Goal: Book appointment/travel/reservation

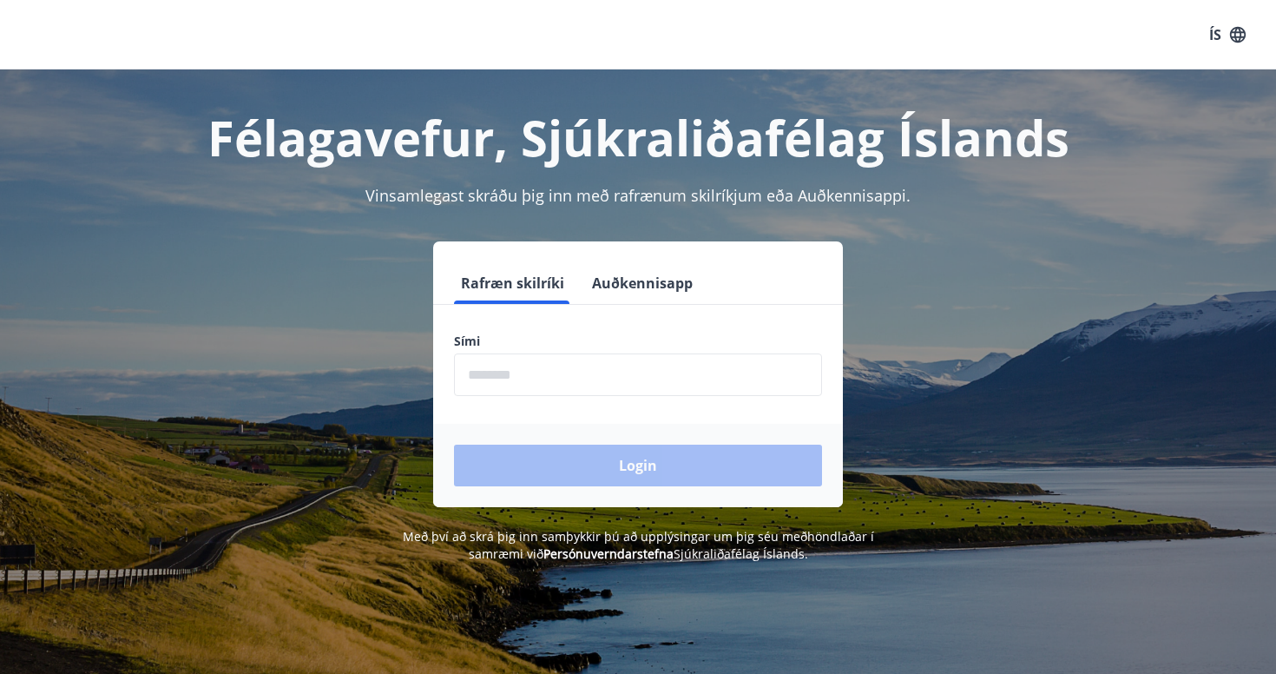
click at [567, 365] on input "phone" at bounding box center [638, 374] width 368 height 43
type input "********"
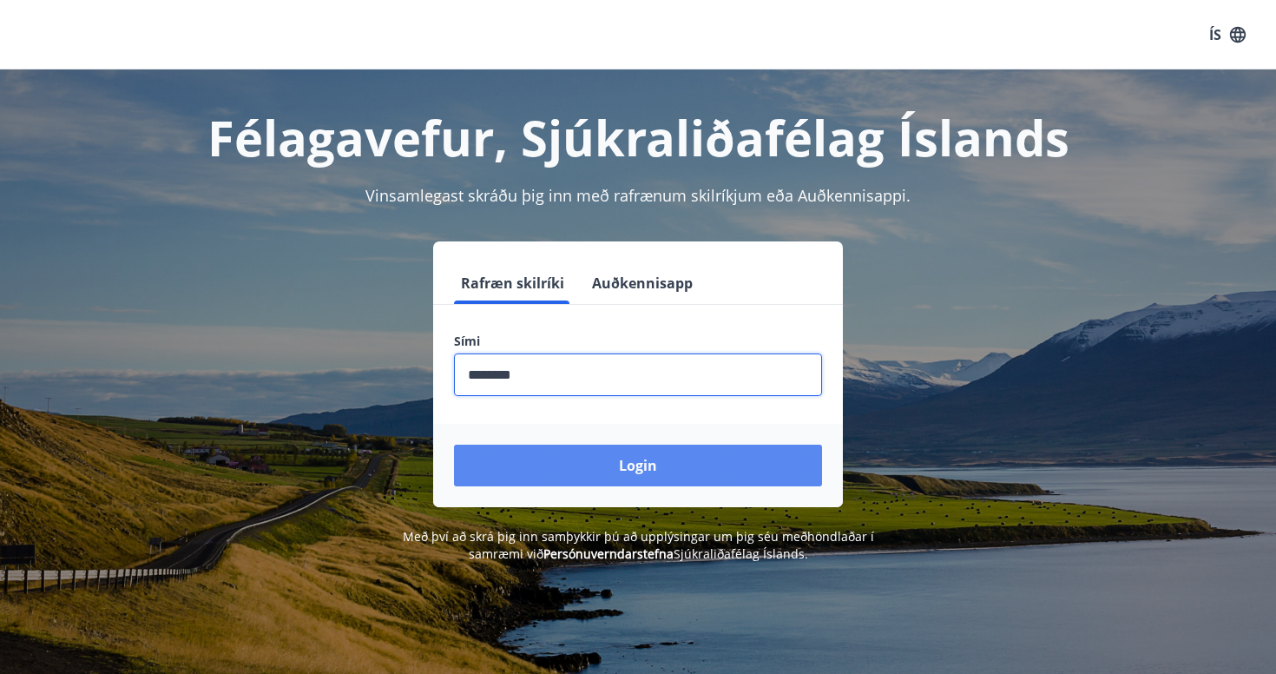
click at [639, 462] on button "Login" at bounding box center [638, 465] width 368 height 42
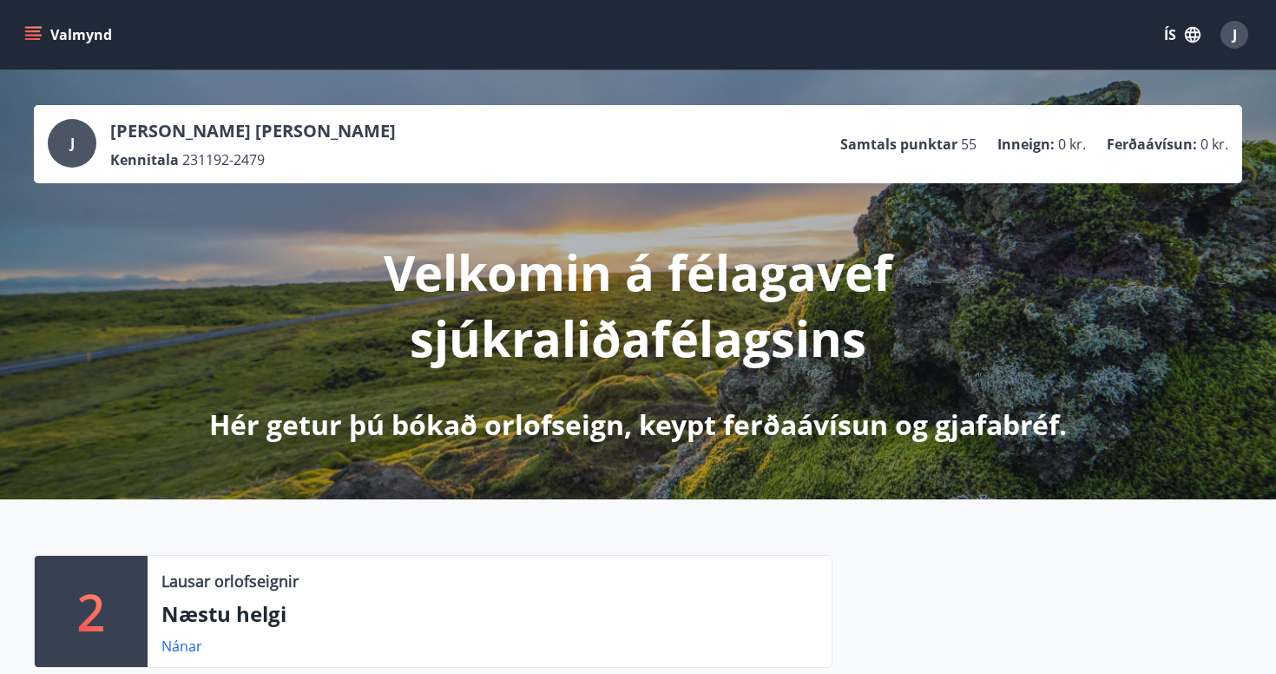
click at [41, 26] on icon "menu" at bounding box center [32, 34] width 17 height 17
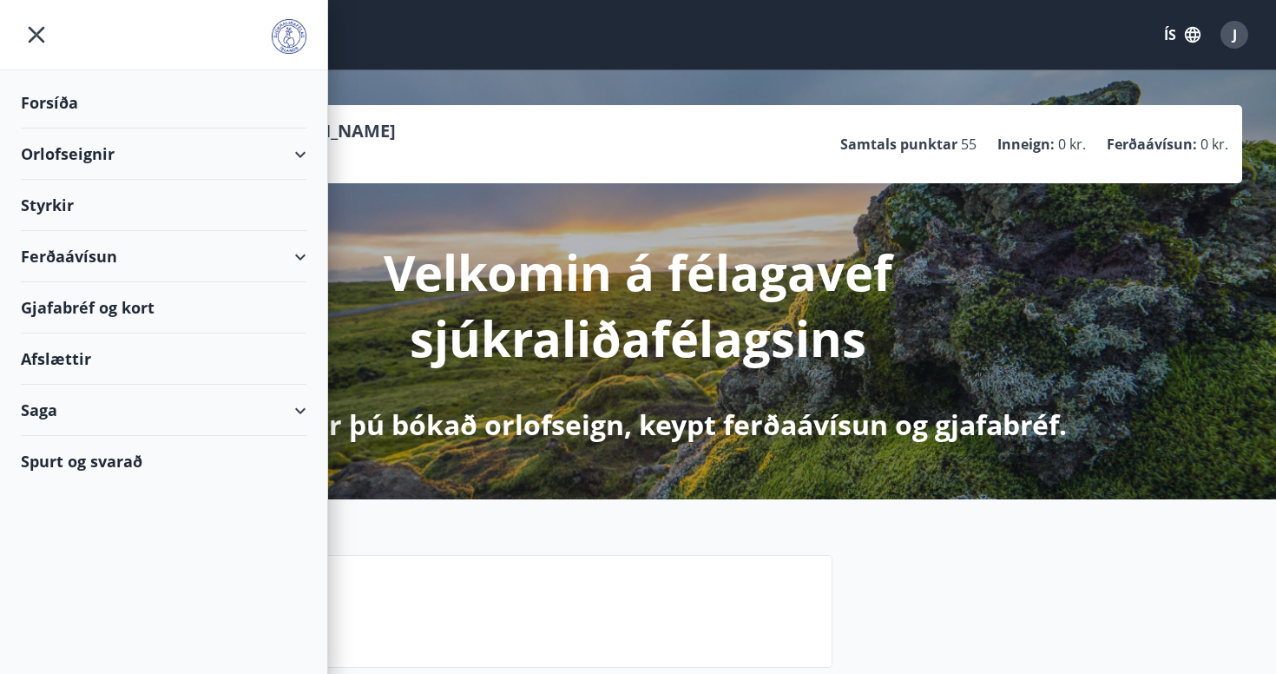
click at [84, 164] on div "Orlofseignir" at bounding box center [164, 153] width 286 height 51
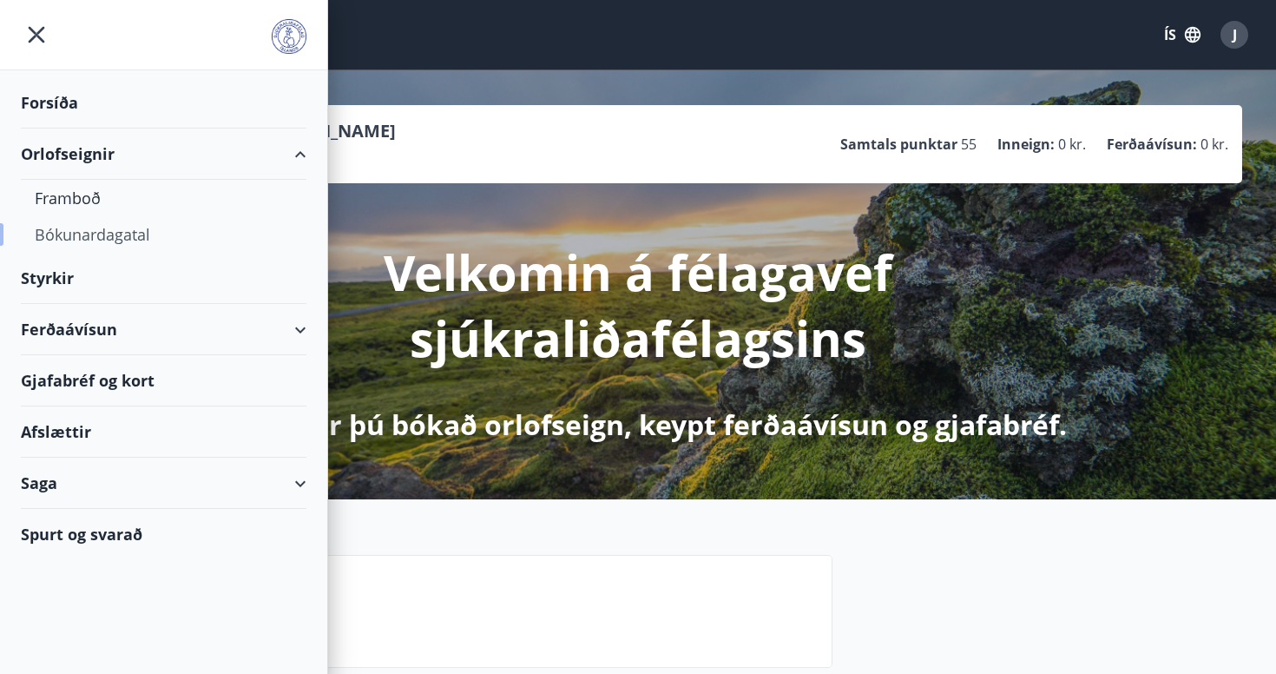
click at [99, 245] on div "Bókunardagatal" at bounding box center [164, 234] width 258 height 36
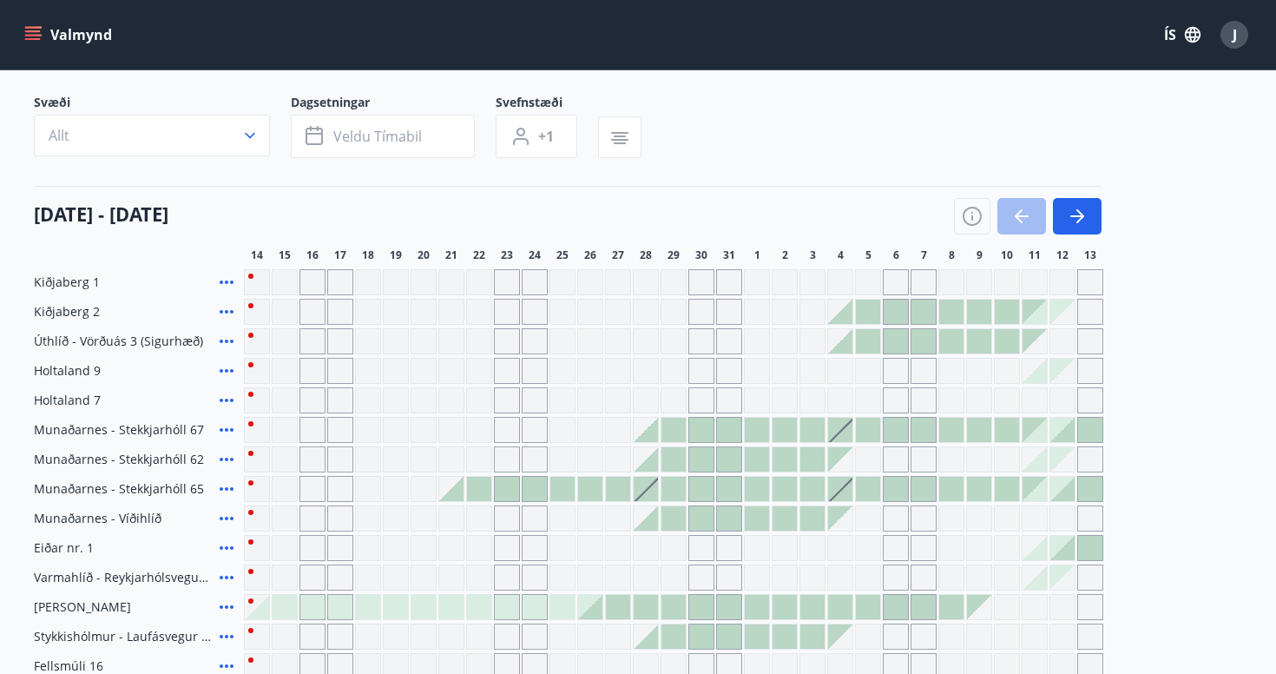
scroll to position [79, 0]
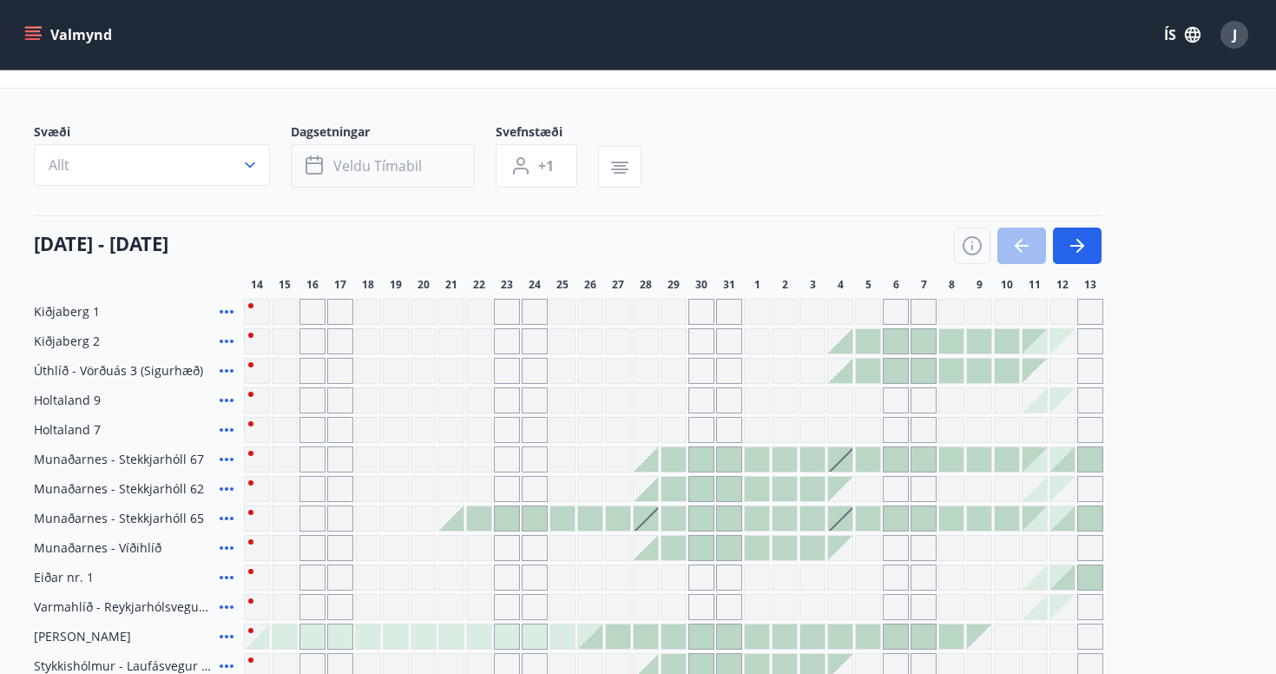
click at [405, 175] on button "Veldu tímabil" at bounding box center [383, 165] width 184 height 43
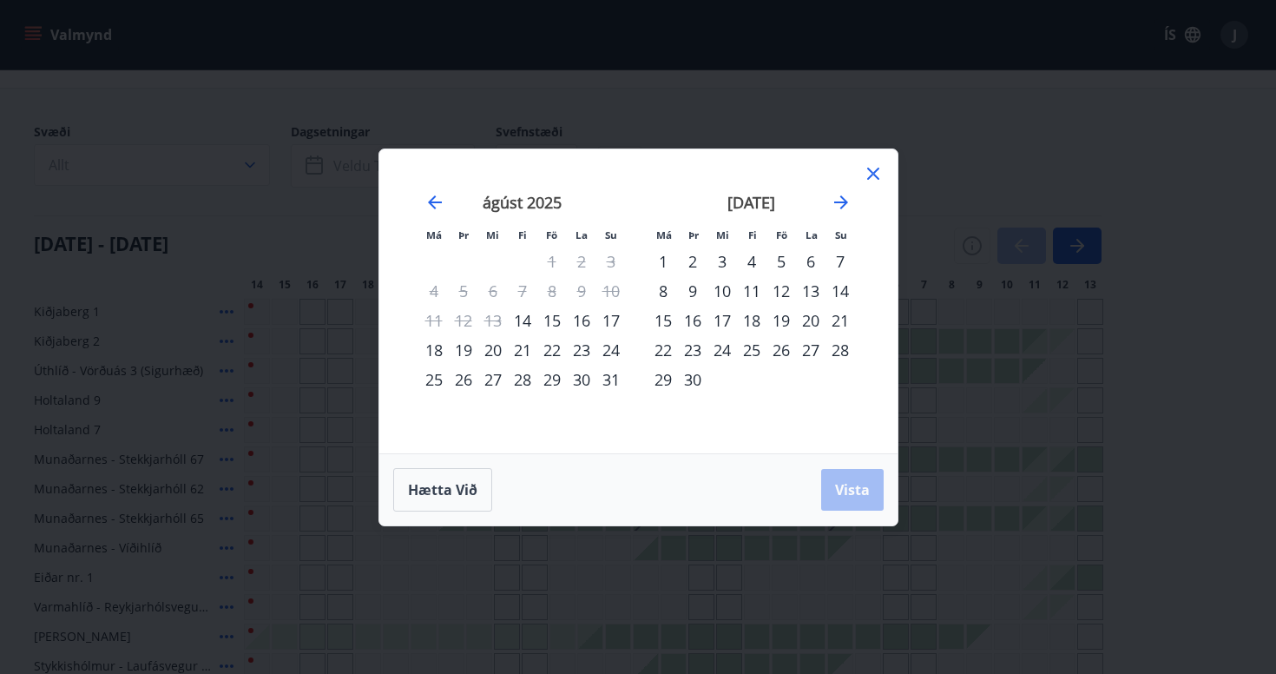
click at [663, 323] on div "15" at bounding box center [663, 321] width 30 height 30
click at [752, 319] on div "18" at bounding box center [752, 321] width 30 height 30
click at [852, 491] on span "Vista" at bounding box center [852, 489] width 35 height 19
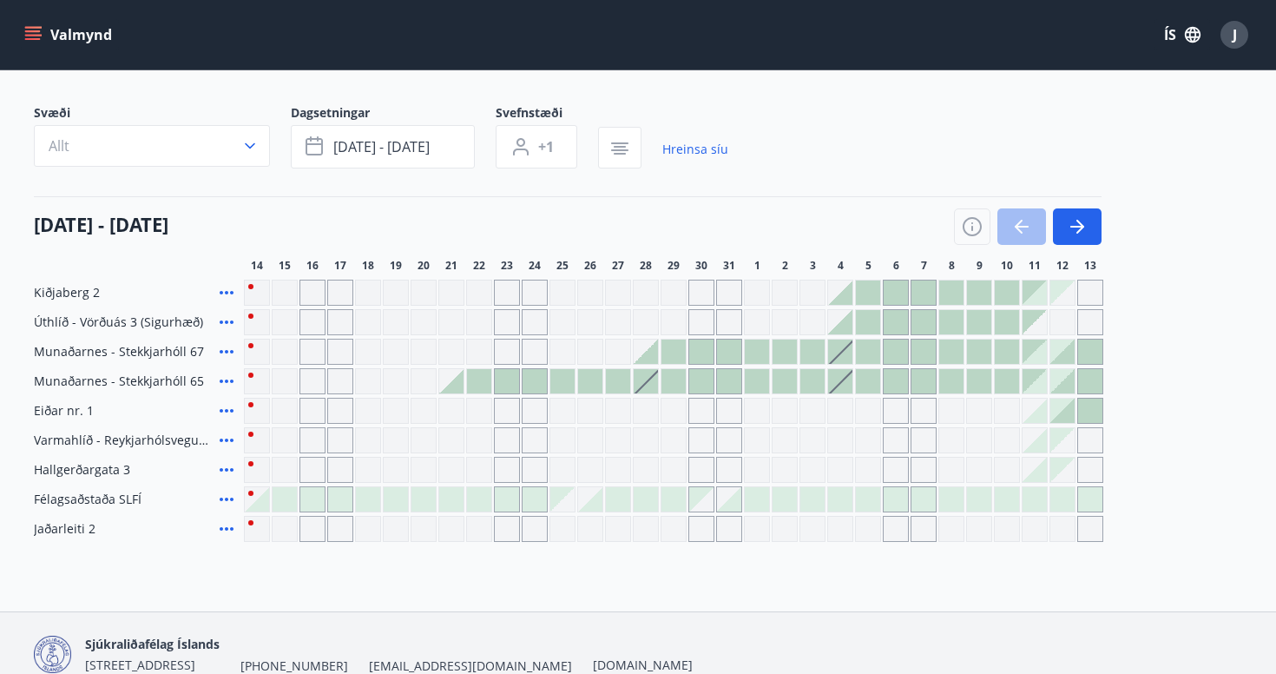
scroll to position [96, 0]
click at [1089, 227] on button "button" at bounding box center [1077, 228] width 49 height 36
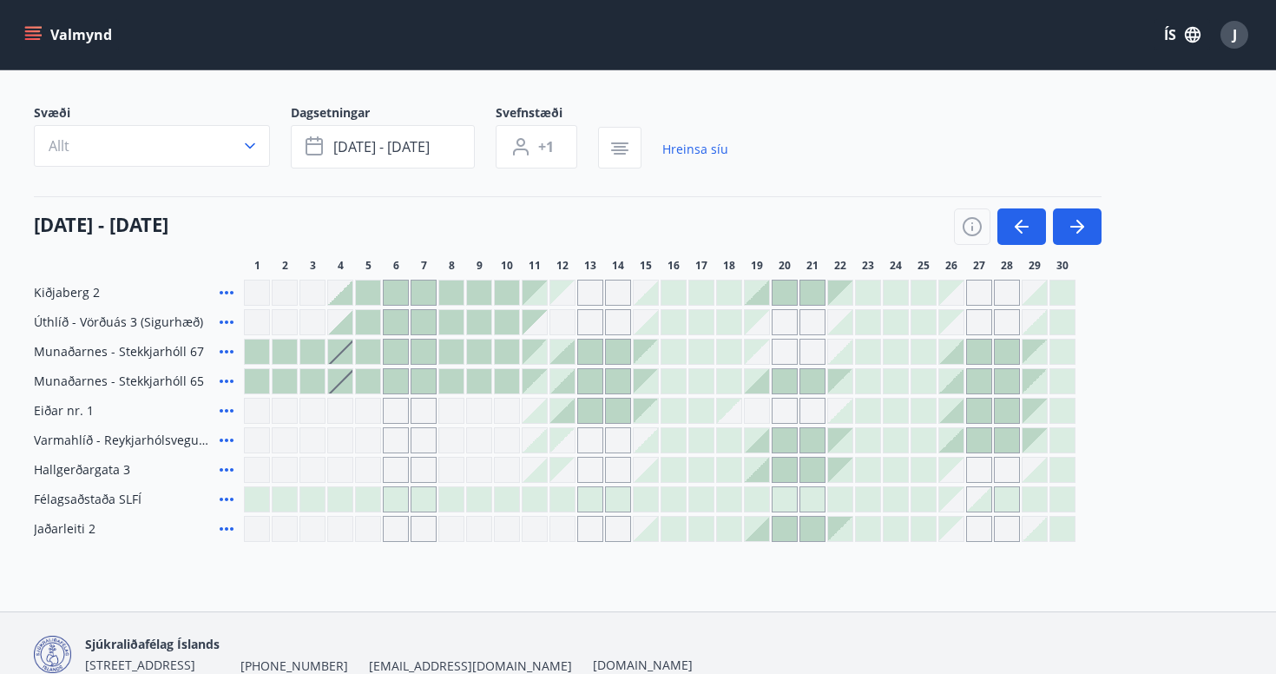
scroll to position [90, 0]
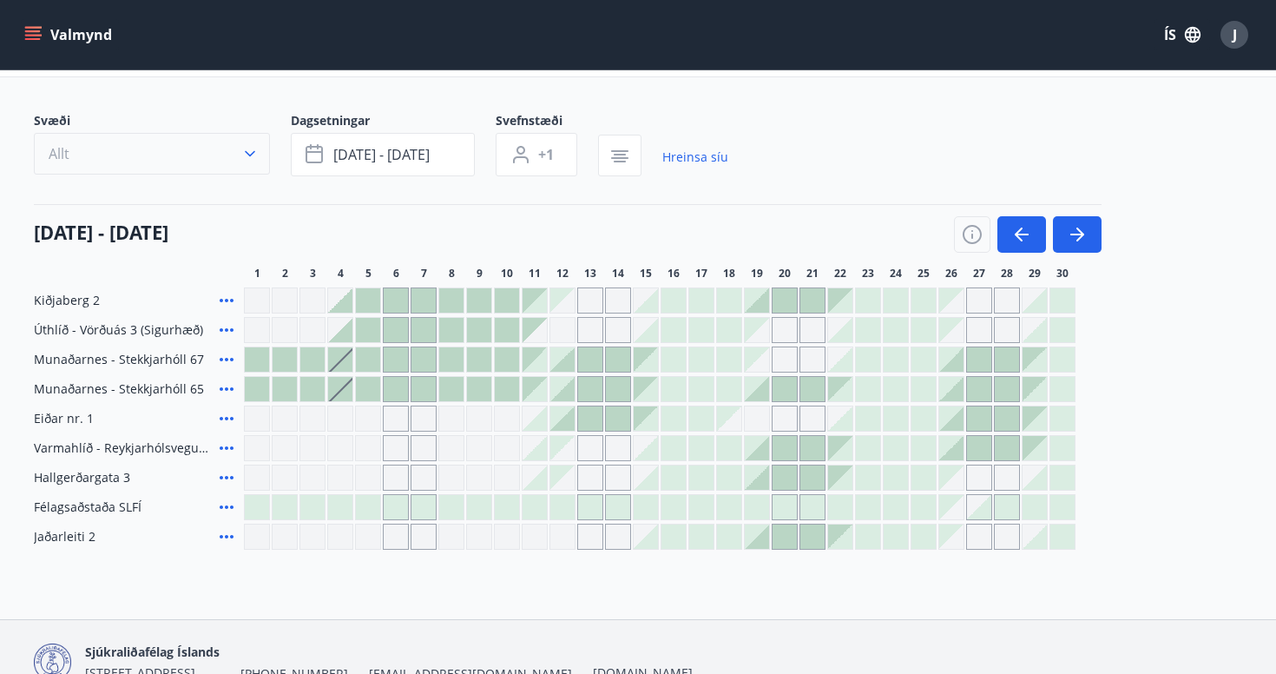
click at [253, 149] on icon "button" at bounding box center [249, 153] width 17 height 17
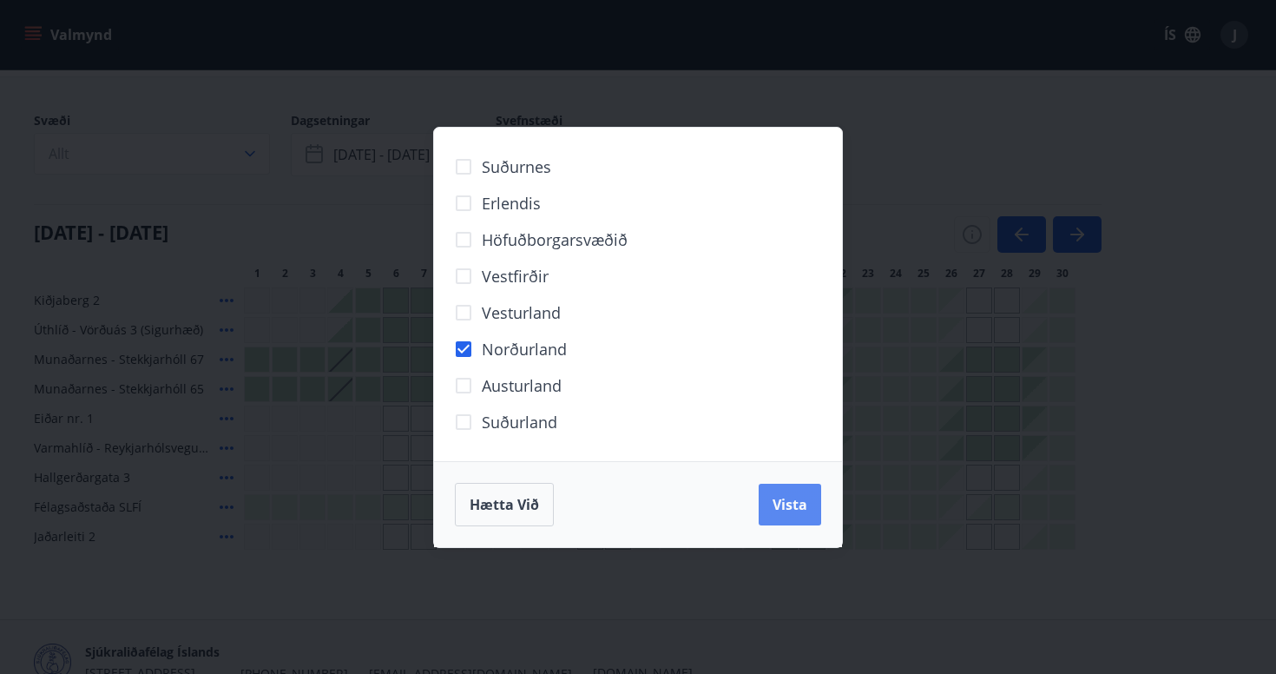
click at [794, 515] on button "Vista" at bounding box center [790, 505] width 62 height 42
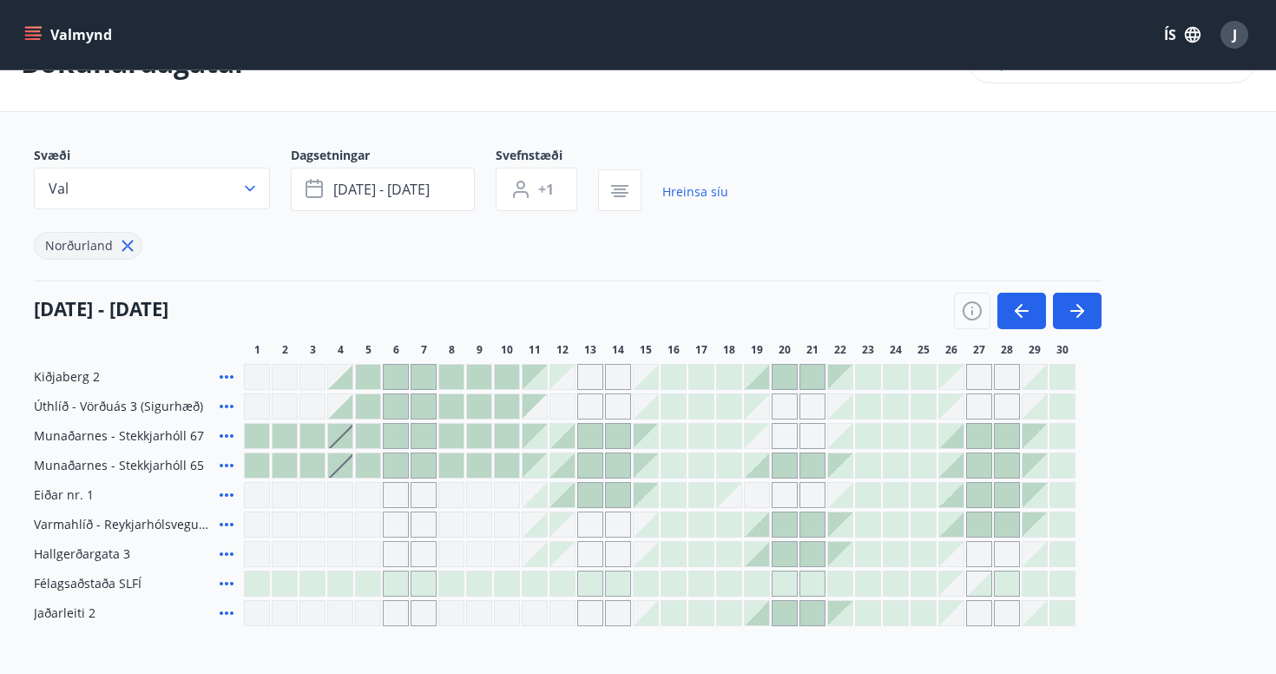
scroll to position [41, 0]
